Goal: Check status: Check status

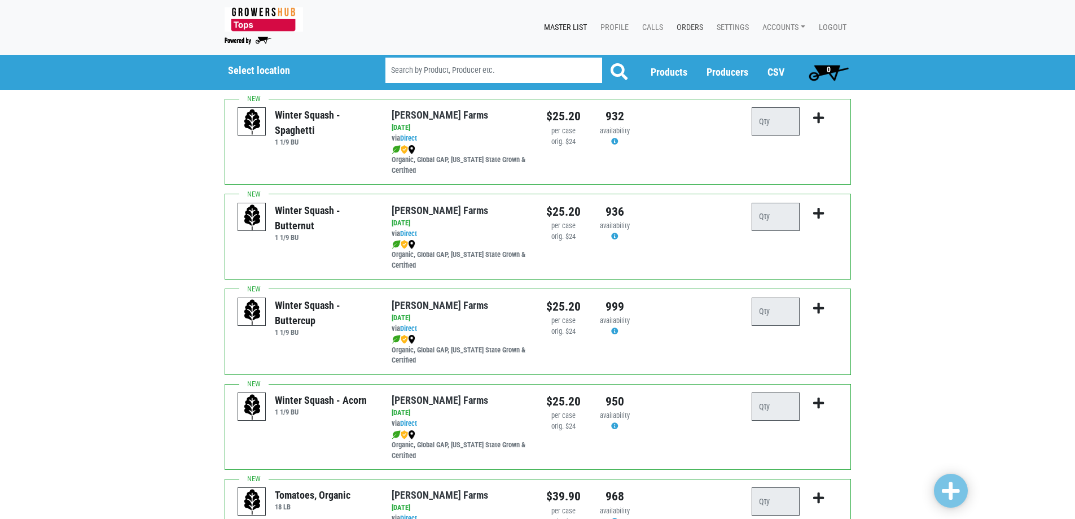
click at [681, 27] on link "Orders" at bounding box center [688, 27] width 40 height 21
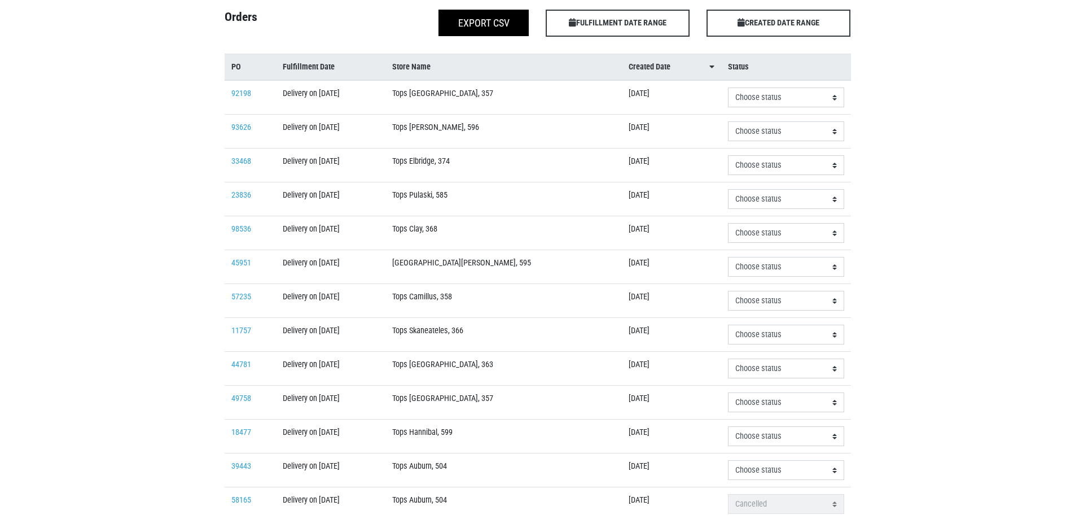
scroll to position [169, 0]
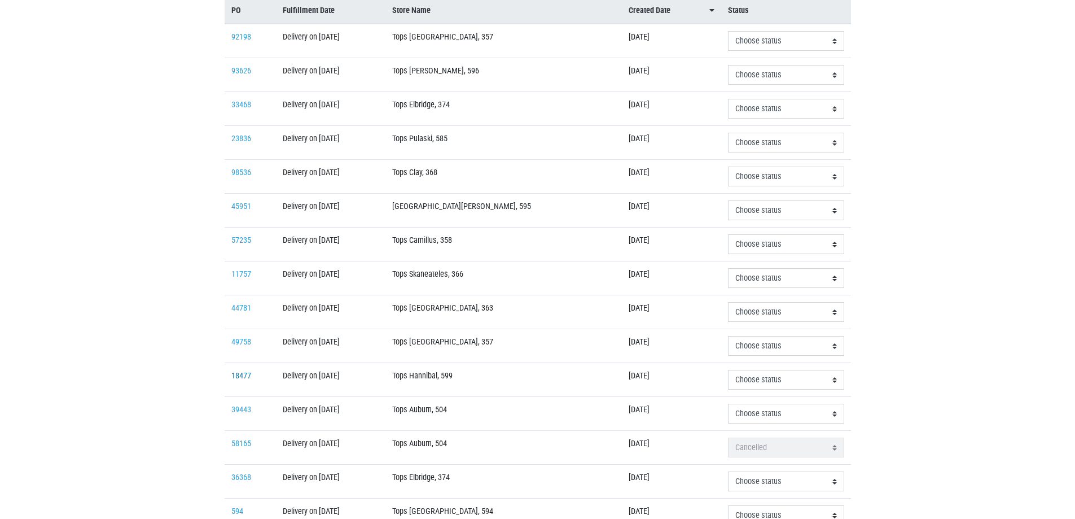
click at [237, 376] on link "18477" at bounding box center [241, 376] width 20 height 10
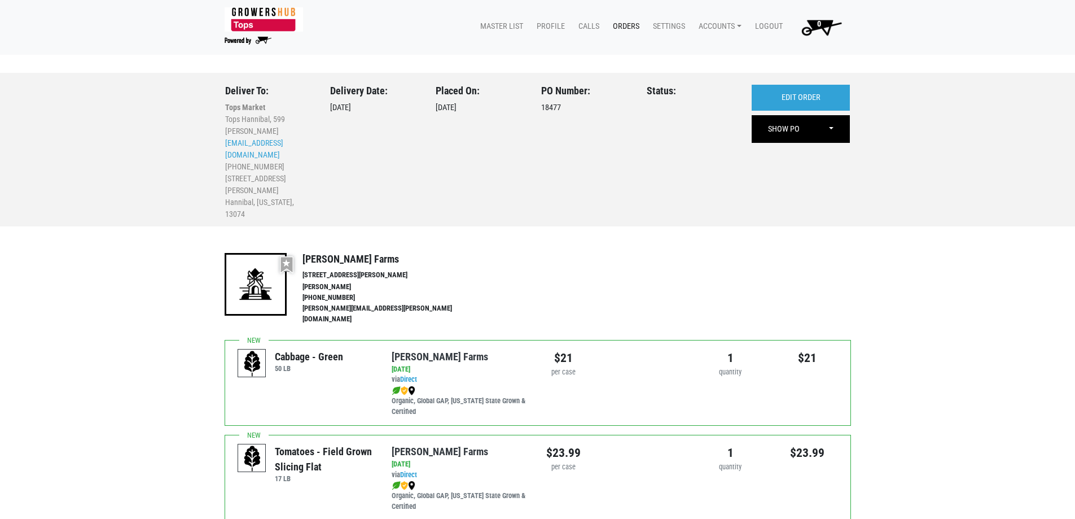
click at [629, 27] on link "Orders" at bounding box center [624, 26] width 40 height 21
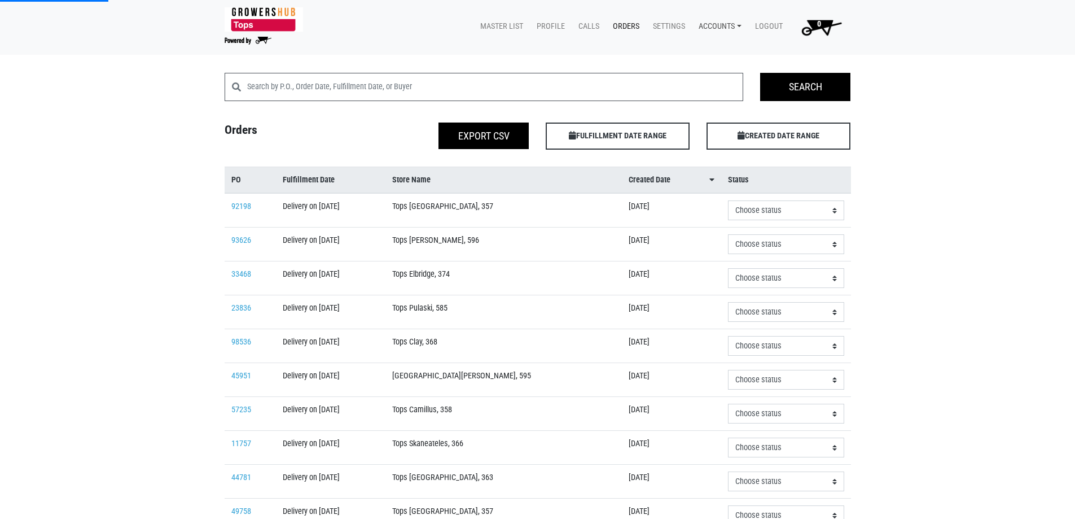
click at [710, 32] on link "Accounts" at bounding box center [718, 26] width 56 height 21
click at [713, 49] on link "[PERSON_NAME] (Growers Hub)" at bounding box center [759, 53] width 138 height 17
